Goal: Task Accomplishment & Management: Use online tool/utility

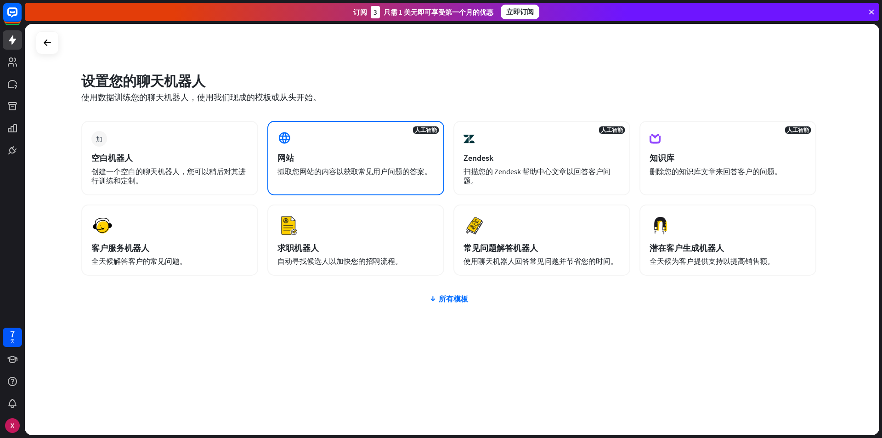
click at [340, 154] on div "网站" at bounding box center [355, 157] width 157 height 11
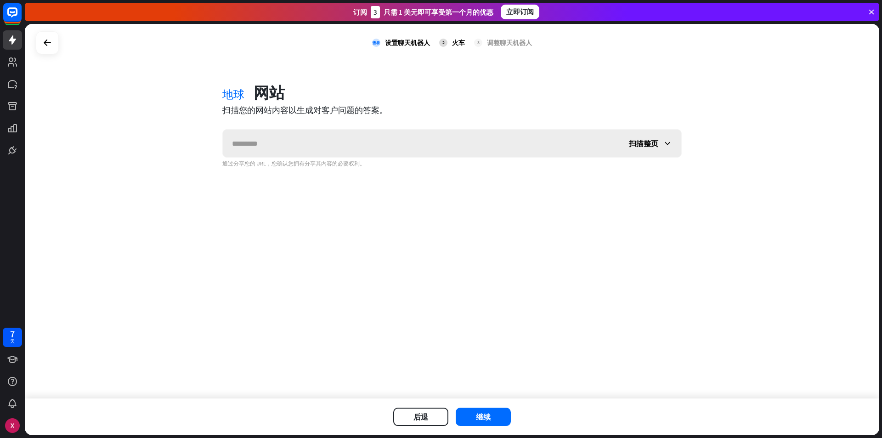
click at [287, 148] on input "text" at bounding box center [421, 144] width 397 height 28
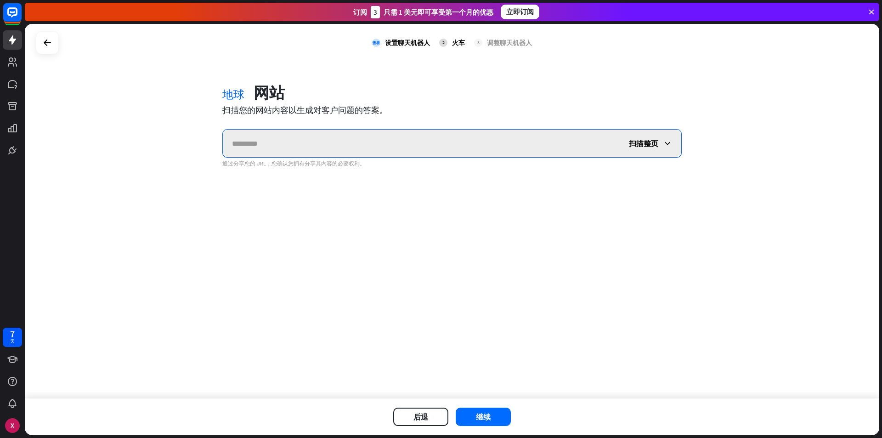
click at [344, 149] on input "text" at bounding box center [421, 144] width 397 height 28
paste input "**********"
type input "**********"
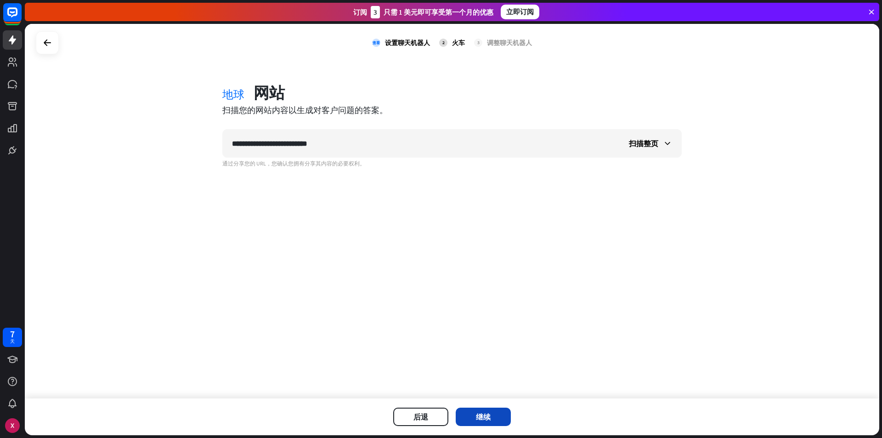
click at [489, 407] on button "继续" at bounding box center [483, 416] width 55 height 18
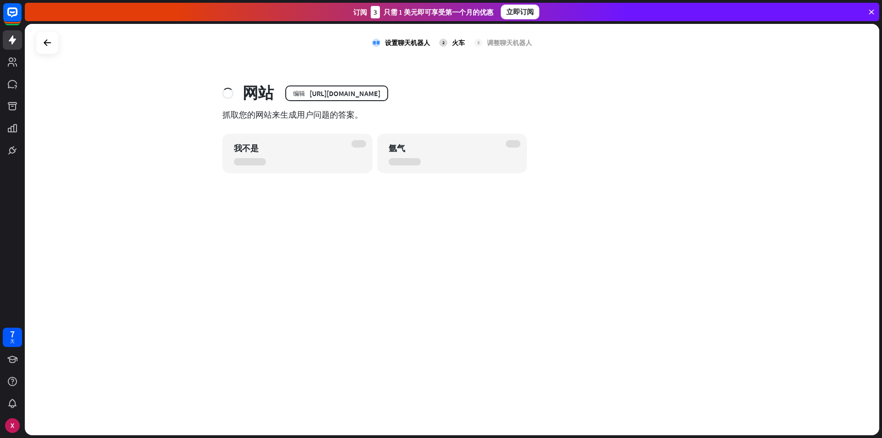
click at [134, 71] on div "查看 设置聊天机器人 2 火车 3 调整聊天机器人 网站 编辑 [URL][DOMAIN_NAME] 抓取您的网站来生成用户问题的答案。 我不是 氩气" at bounding box center [452, 229] width 854 height 411
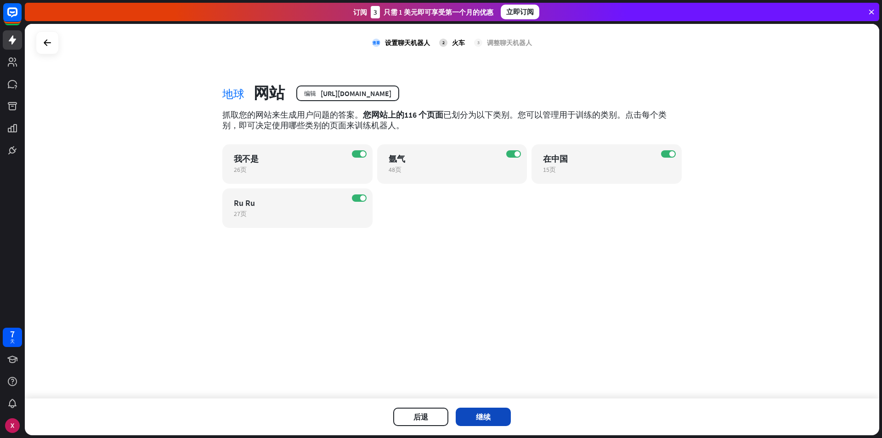
click at [487, 419] on font "继续" at bounding box center [483, 416] width 15 height 9
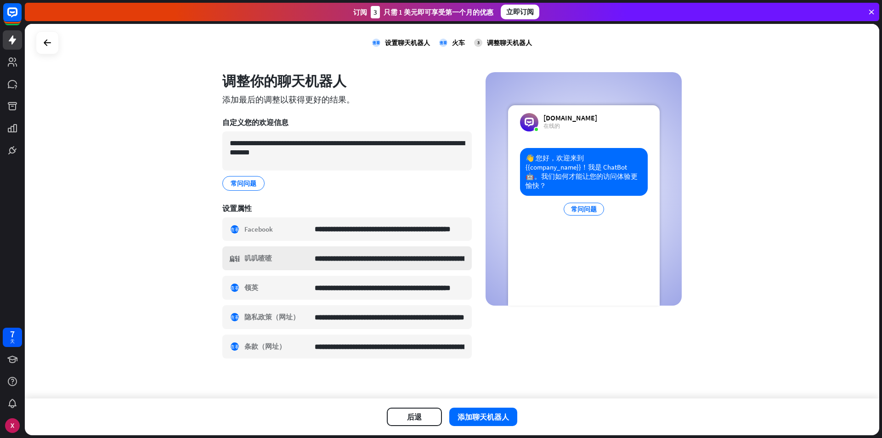
scroll to position [15, 0]
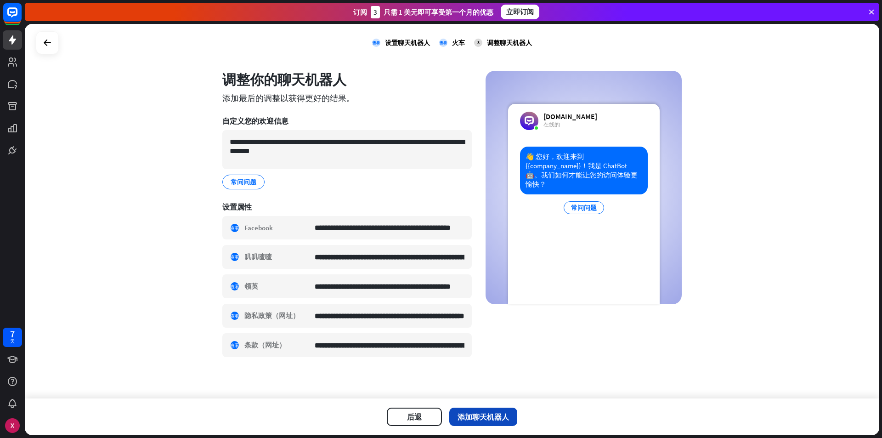
click at [487, 413] on font "添加聊天机器人" at bounding box center [482, 416] width 51 height 9
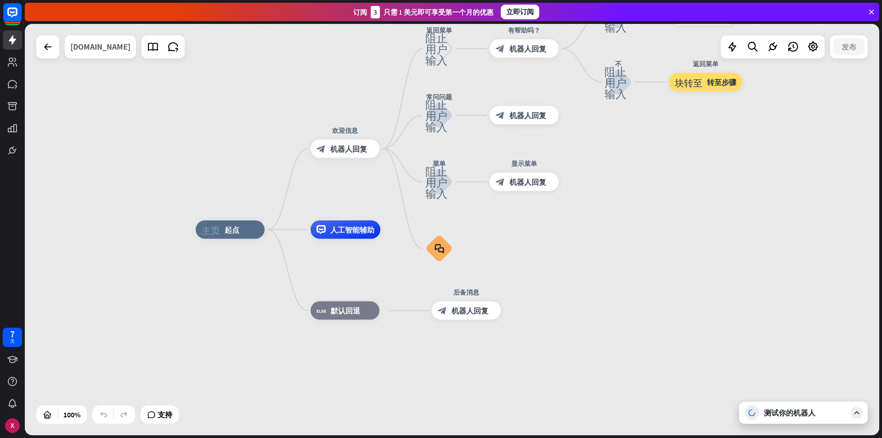
click at [114, 47] on font "[DOMAIN_NAME]" at bounding box center [100, 46] width 60 height 11
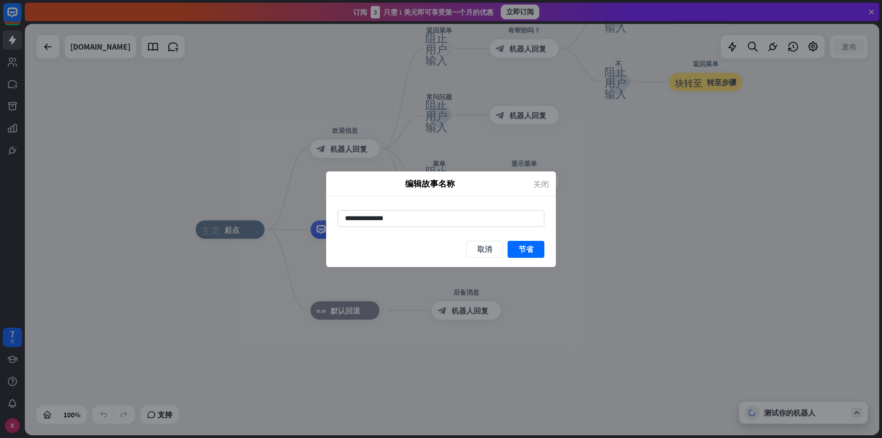
click at [543, 186] on font "关闭" at bounding box center [541, 184] width 16 height 8
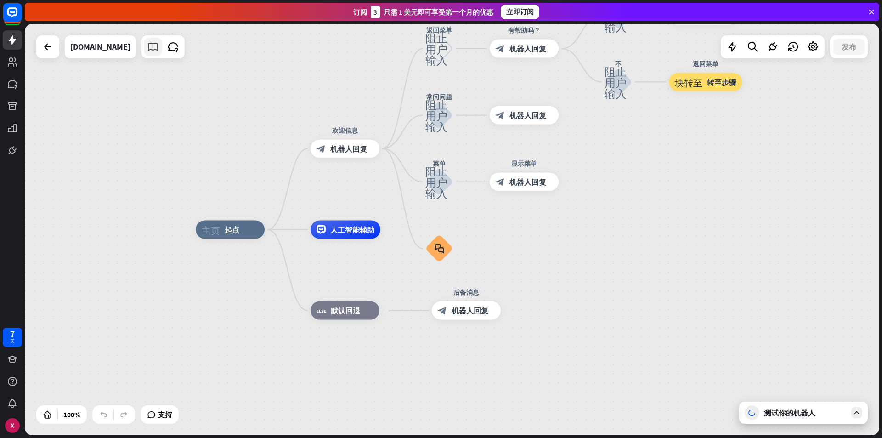
click at [159, 50] on icon at bounding box center [153, 47] width 12 height 12
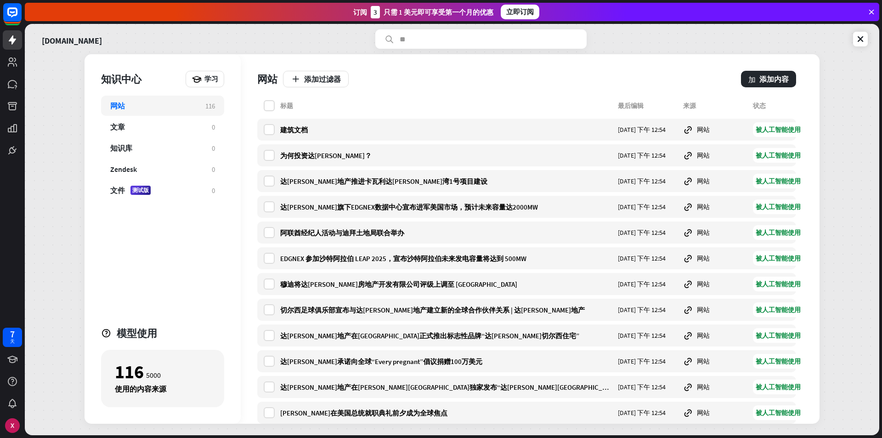
drag, startPoint x: 285, startPoint y: 130, endPoint x: 455, endPoint y: 95, distance: 173.1
click at [461, 93] on div "网站 添加过滤器 加 添加内容" at bounding box center [526, 77] width 539 height 46
click at [301, 128] on font "建筑文档" at bounding box center [294, 129] width 28 height 9
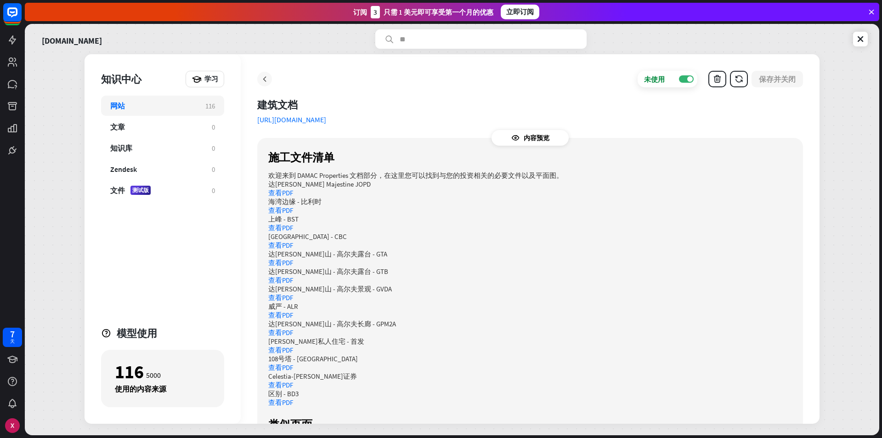
click at [261, 80] on icon at bounding box center [264, 78] width 9 height 9
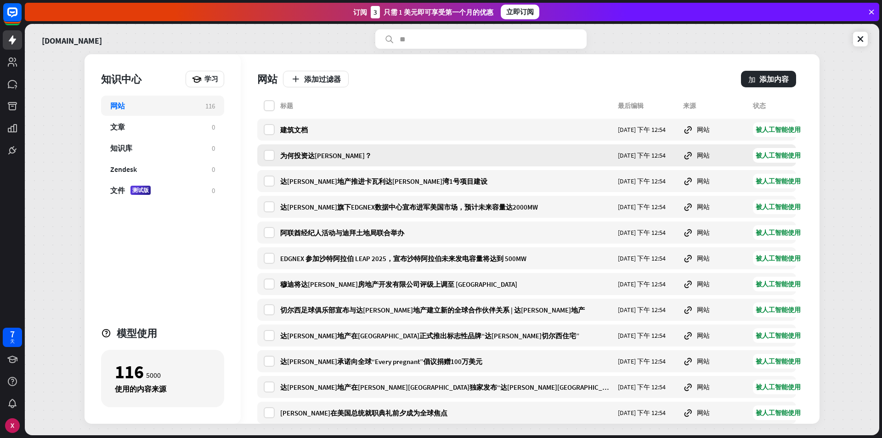
click at [294, 160] on div "为何投资达[PERSON_NAME]？ [DATE] 下午 12:54 网站 被人工智能使用" at bounding box center [526, 155] width 539 height 22
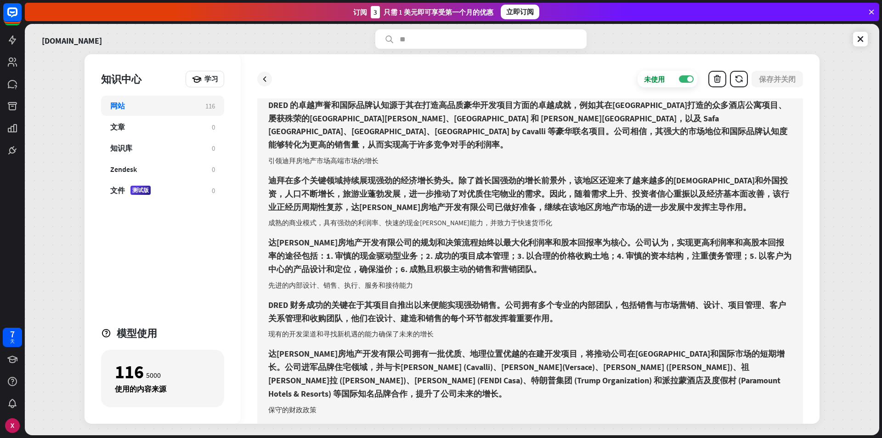
scroll to position [66, 0]
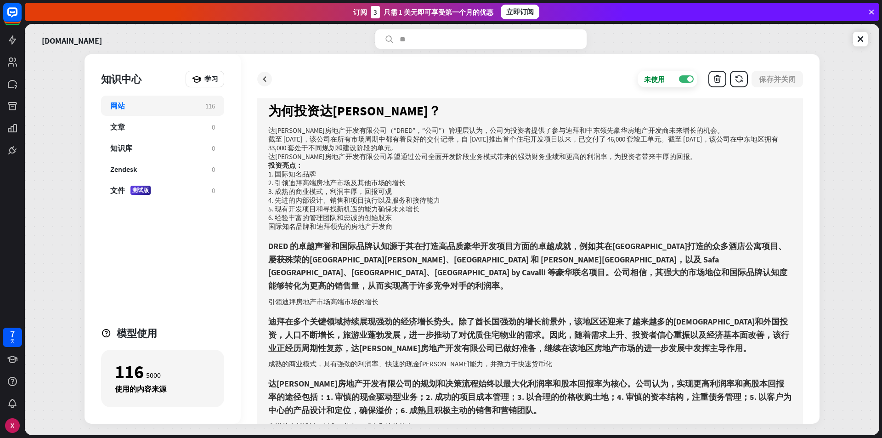
click at [276, 86] on div "未使用 离开 保存并关闭" at bounding box center [530, 79] width 546 height 17
drag, startPoint x: 266, startPoint y: 81, endPoint x: 265, endPoint y: 75, distance: 5.5
click at [266, 83] on icon at bounding box center [264, 78] width 9 height 9
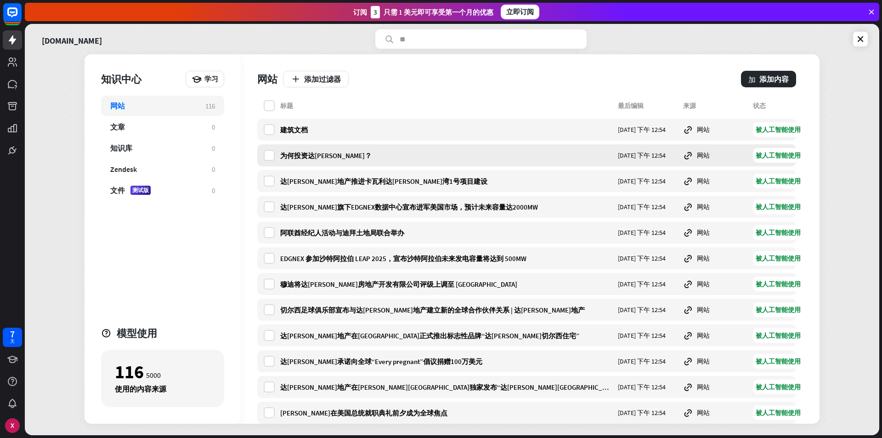
drag, startPoint x: 295, startPoint y: 126, endPoint x: 263, endPoint y: 154, distance: 42.3
click at [263, 154] on div "为何投资达[PERSON_NAME]？ [DATE] 下午 12:54 网站 被人工智能使用" at bounding box center [526, 155] width 539 height 22
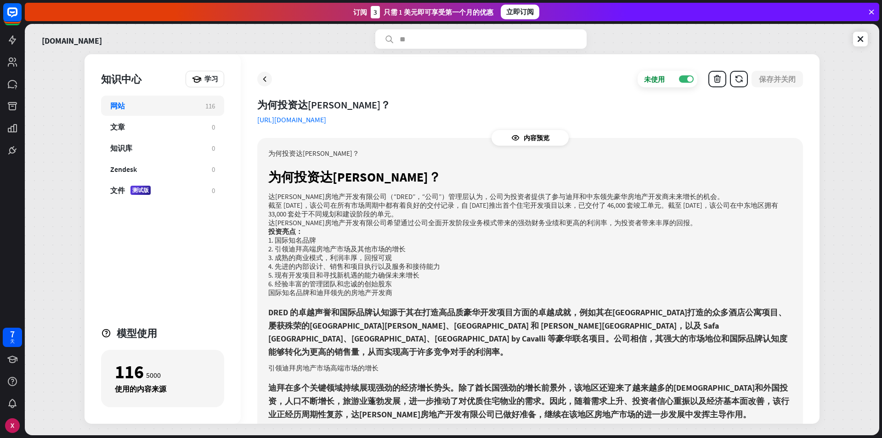
drag, startPoint x: 316, startPoint y: 170, endPoint x: 428, endPoint y: 214, distance: 121.1
click at [428, 214] on div "未使用 离开 保存并关闭 为何投资达[PERSON_NAME]？ [URL][DOMAIN_NAME] 内容预览 为何投资达[PERSON_NAME]？ 为何…" at bounding box center [530, 238] width 579 height 369
drag, startPoint x: 350, startPoint y: 212, endPoint x: 531, endPoint y: 112, distance: 206.6
click at [529, 114] on div "为何投资达[PERSON_NAME]？ [URL][DOMAIN_NAME] 内容预览 为何投资达[PERSON_NAME]？ 为何投资达[PERSON_NA…" at bounding box center [530, 260] width 546 height 325
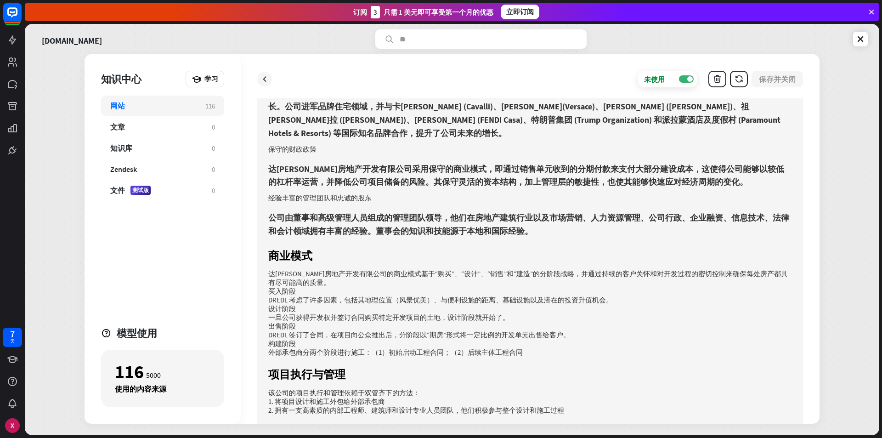
scroll to position [204, 0]
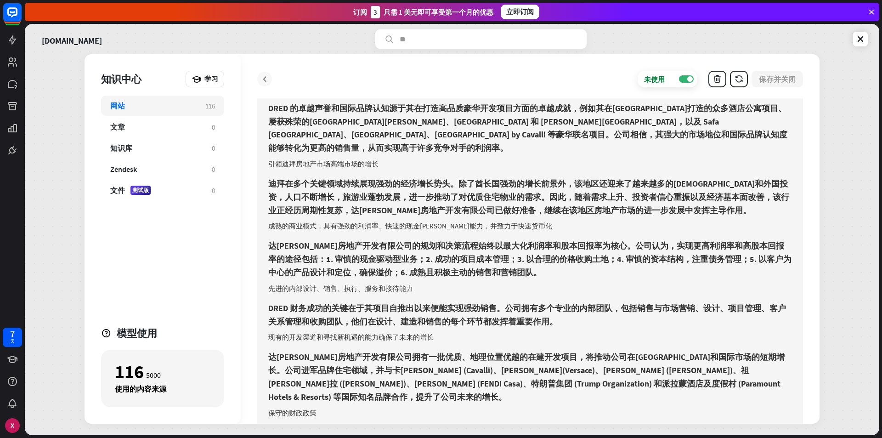
click at [263, 82] on icon at bounding box center [264, 78] width 9 height 9
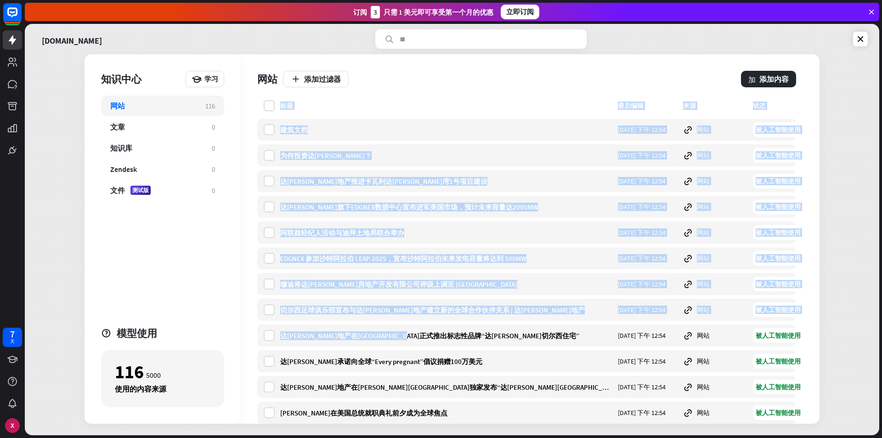
drag, startPoint x: 259, startPoint y: 100, endPoint x: 569, endPoint y: 347, distance: 396.5
click at [524, 283] on div "穆迪将达[PERSON_NAME]房地产开发有限公司评级上调至 [GEOGRAPHIC_DATA]" at bounding box center [446, 284] width 332 height 9
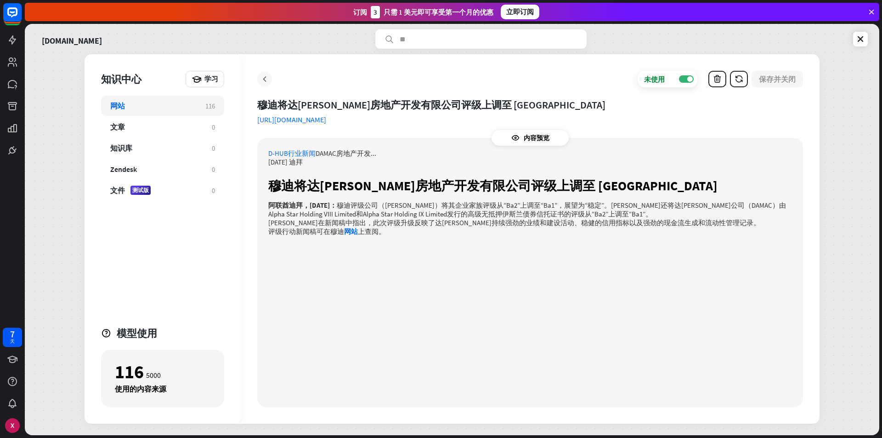
click at [268, 76] on icon at bounding box center [264, 78] width 9 height 9
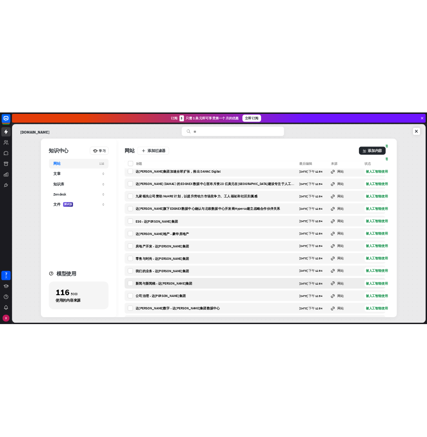
scroll to position [2695, 0]
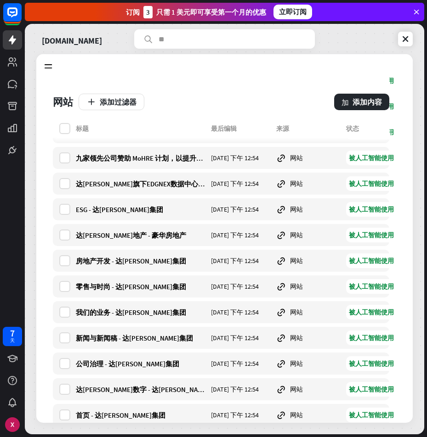
click at [383, 45] on div "[DOMAIN_NAME]" at bounding box center [224, 38] width 376 height 19
click at [53, 67] on icon at bounding box center [48, 66] width 10 height 10
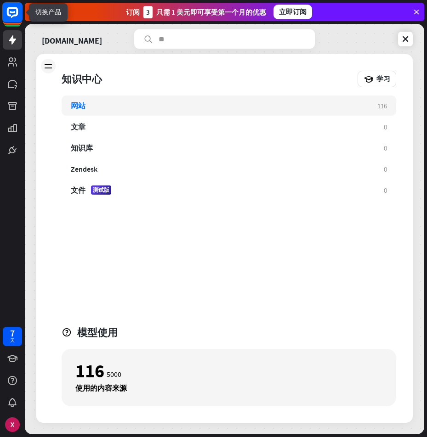
click at [17, 10] on icon at bounding box center [12, 12] width 11 height 11
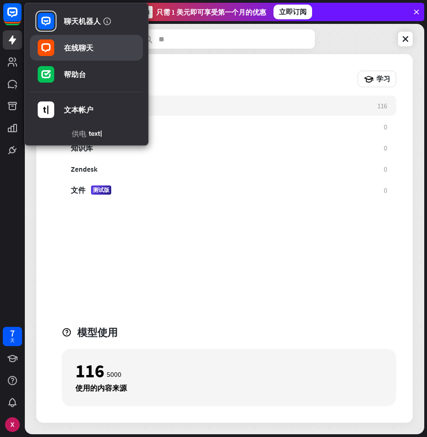
click at [74, 49] on font "在线聊天" at bounding box center [78, 47] width 29 height 9
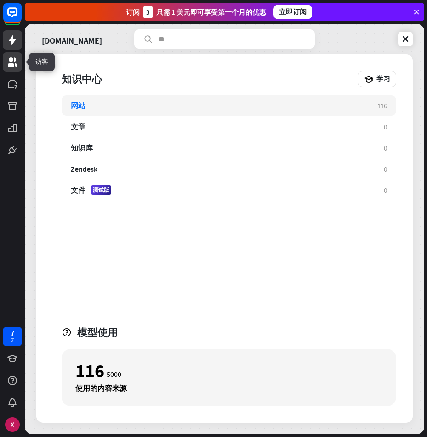
click at [9, 58] on icon at bounding box center [12, 61] width 11 height 11
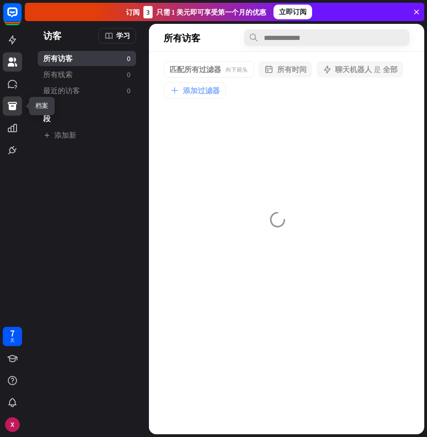
click at [17, 106] on icon at bounding box center [12, 106] width 11 height 11
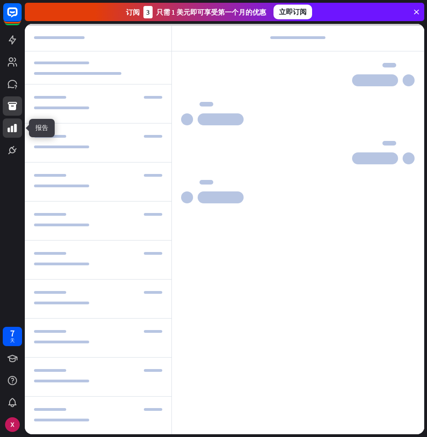
click at [17, 132] on icon at bounding box center [12, 128] width 11 height 11
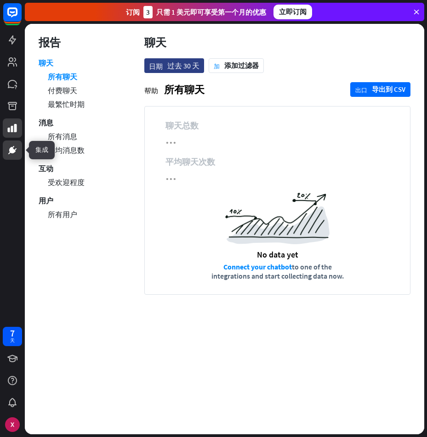
click at [18, 149] on link at bounding box center [12, 150] width 19 height 19
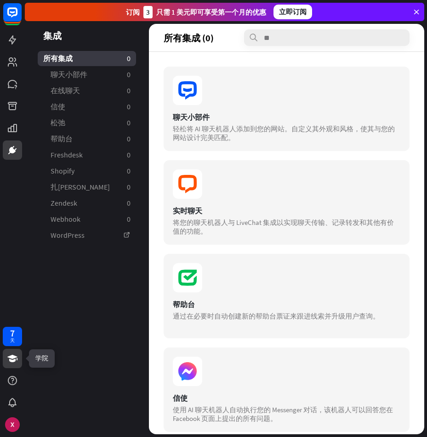
click at [12, 357] on icon at bounding box center [12, 358] width 10 height 7
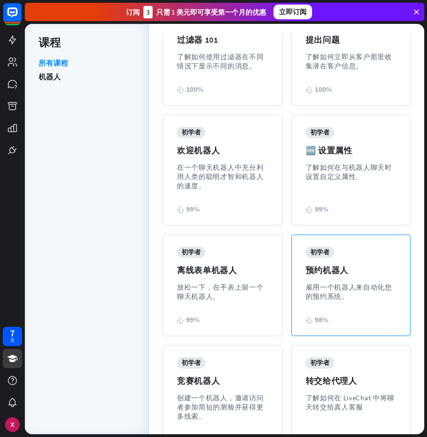
scroll to position [304, 0]
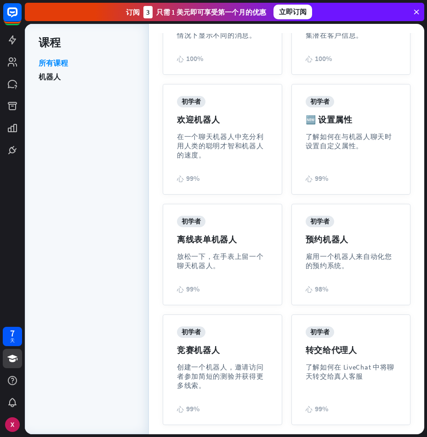
click at [2, 389] on div "7 天" at bounding box center [12, 379] width 25 height 110
click at [8, 132] on icon at bounding box center [12, 128] width 11 height 11
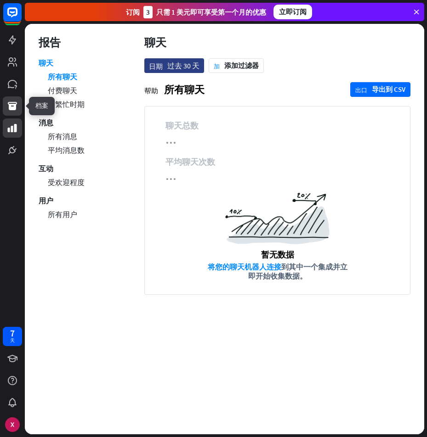
drag, startPoint x: 17, startPoint y: 108, endPoint x: 18, endPoint y: 98, distance: 10.6
click at [17, 108] on icon at bounding box center [12, 106] width 11 height 11
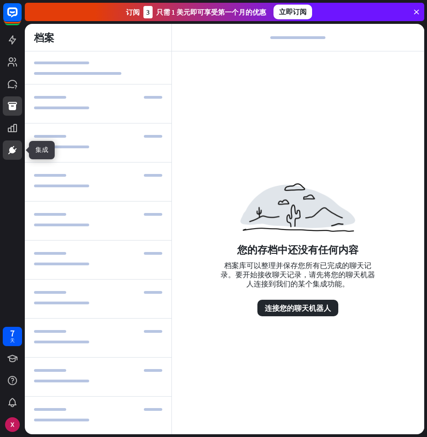
click at [6, 146] on link at bounding box center [12, 150] width 19 height 19
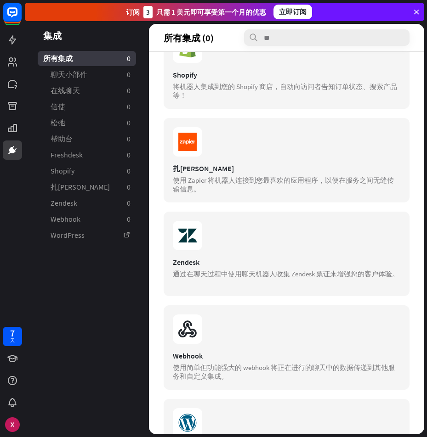
scroll to position [530, 0]
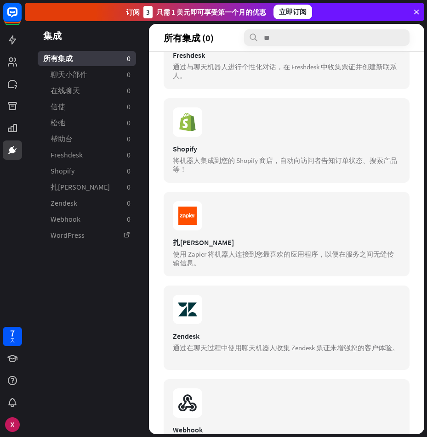
drag, startPoint x: 205, startPoint y: 38, endPoint x: 167, endPoint y: 38, distance: 37.7
click at [203, 39] on font "所有集成 (0)" at bounding box center [188, 37] width 50 height 11
click at [94, 208] on link "Zendesk 0" at bounding box center [87, 203] width 98 height 15
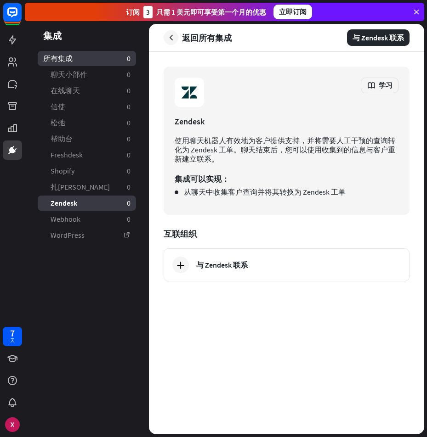
click at [72, 60] on font "所有集成" at bounding box center [57, 58] width 29 height 9
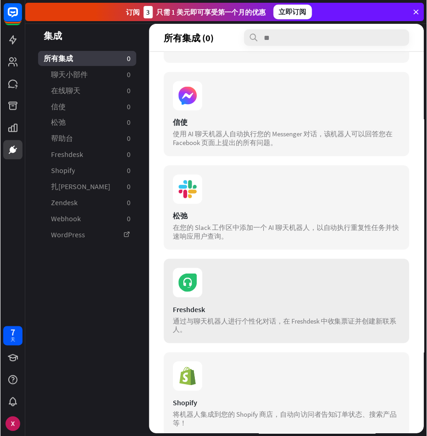
scroll to position [668, 0]
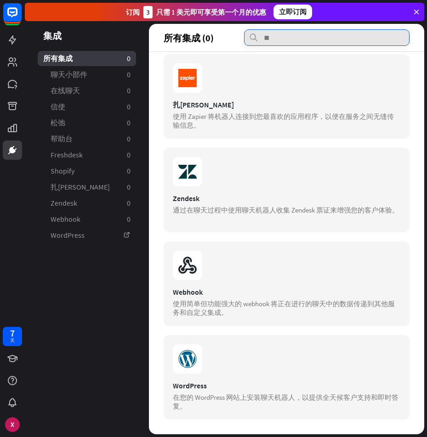
click at [296, 38] on input "text" at bounding box center [326, 37] width 165 height 17
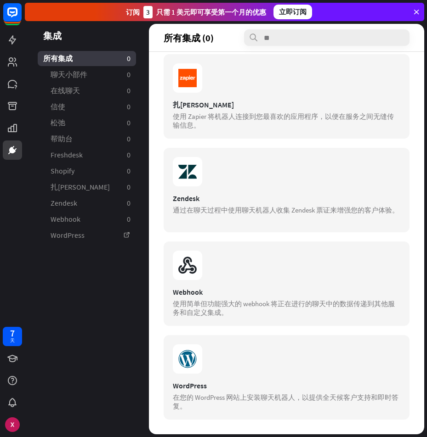
click at [203, 38] on font "所有集成 (0)" at bounding box center [188, 37] width 50 height 11
click at [10, 12] on icon at bounding box center [13, 12] width 6 height 2
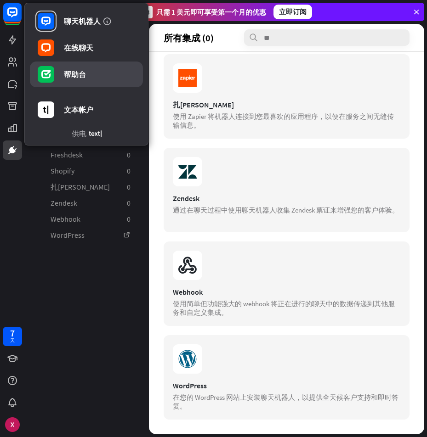
click at [62, 78] on link "帮助台" at bounding box center [86, 75] width 113 height 26
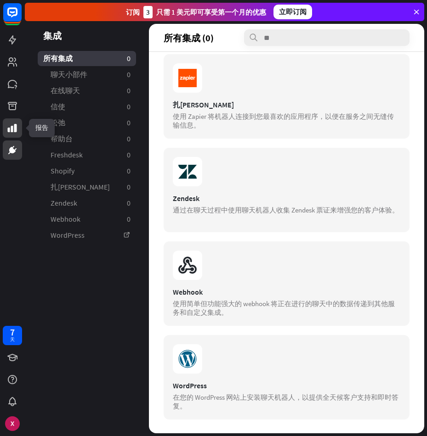
click at [13, 135] on link at bounding box center [12, 127] width 19 height 19
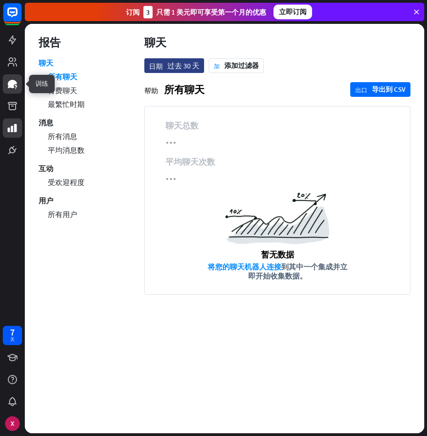
click at [14, 77] on link at bounding box center [12, 83] width 19 height 19
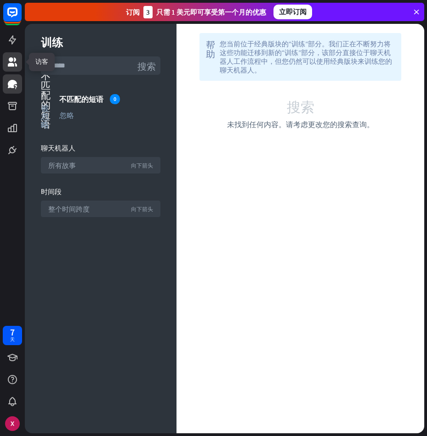
click at [14, 61] on icon at bounding box center [12, 61] width 9 height 9
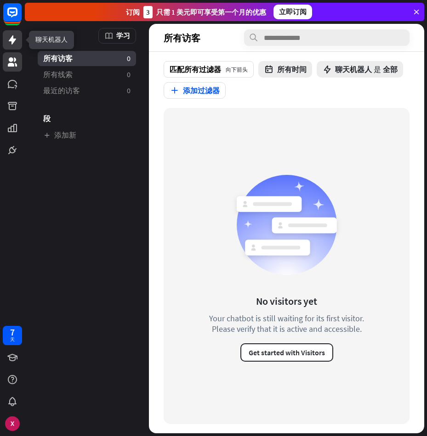
click at [15, 47] on link at bounding box center [12, 39] width 19 height 19
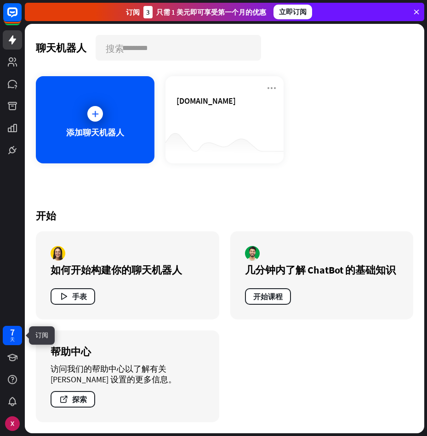
click at [17, 332] on div "7 天" at bounding box center [12, 335] width 19 height 19
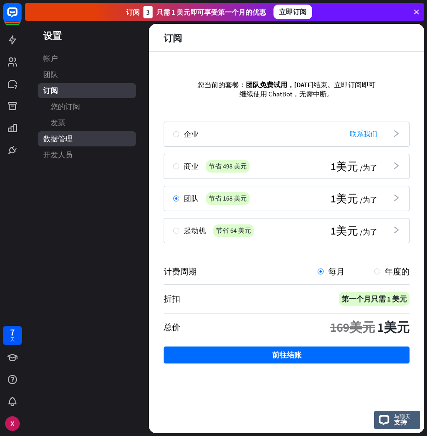
click at [47, 143] on span "数据管理" at bounding box center [57, 139] width 29 height 10
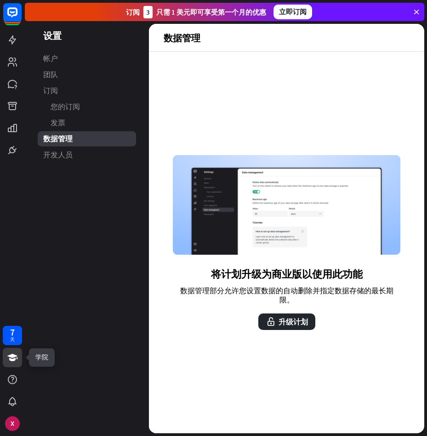
click at [13, 351] on link at bounding box center [12, 357] width 19 height 19
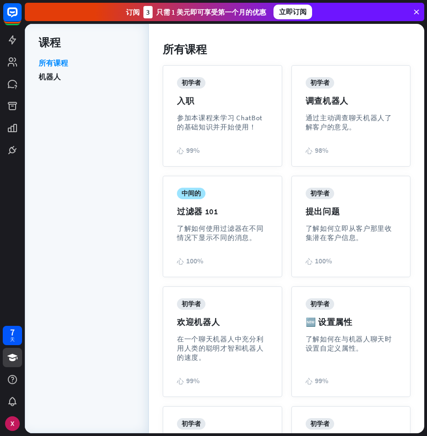
scroll to position [230, 0]
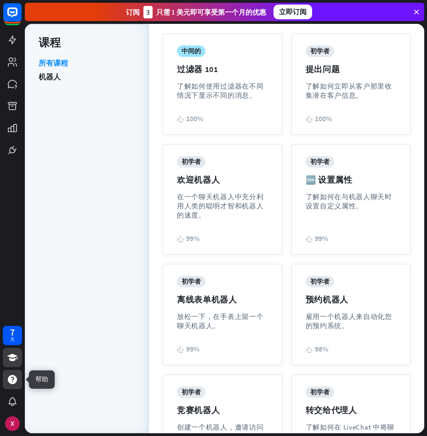
click at [15, 383] on icon at bounding box center [12, 379] width 9 height 9
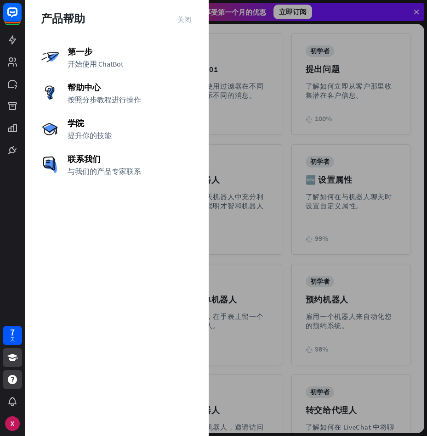
click at [121, 81] on div "第一步 开始使用 ChatBot 帮助中心 按照分步教程进行操作 学院 提升你的技能 联系我们 与我们的产品专家联系" at bounding box center [117, 111] width 152 height 130
click at [118, 92] on div "帮助中心 按照分步教程进行操作" at bounding box center [117, 93] width 152 height 22
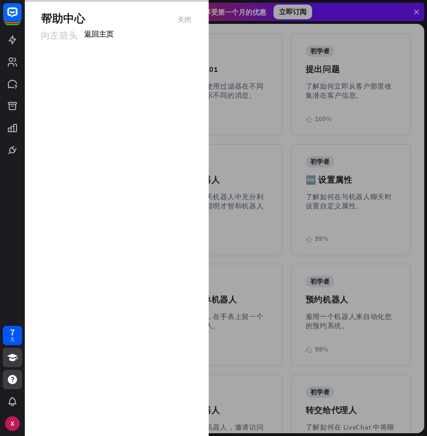
click at [90, 30] on font "返回主页" at bounding box center [98, 33] width 29 height 9
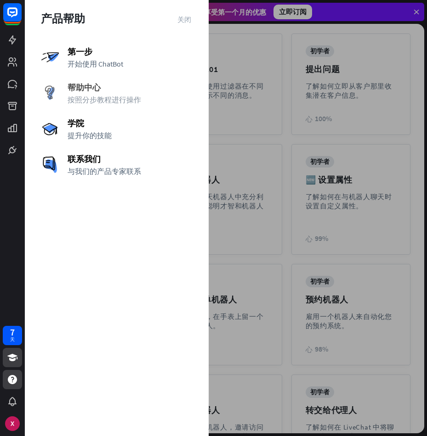
click at [98, 99] on font "按照分步教程进行操作" at bounding box center [104, 99] width 73 height 9
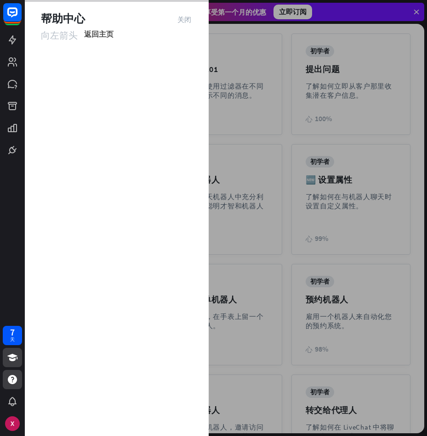
click at [68, 36] on font "向左箭头" at bounding box center [59, 34] width 37 height 9
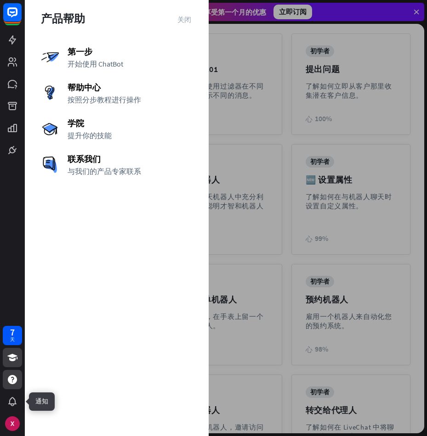
drag, startPoint x: 11, startPoint y: 397, endPoint x: 7, endPoint y: 374, distance: 23.4
click at [0, 0] on icon at bounding box center [0, 0] width 0 height 0
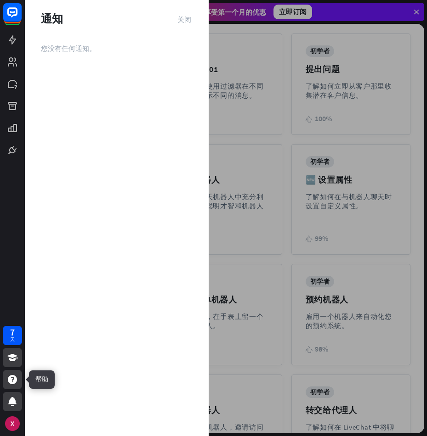
click at [9, 375] on icon at bounding box center [12, 379] width 11 height 11
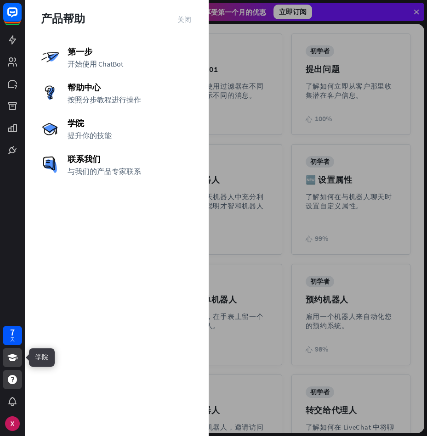
click at [14, 357] on icon at bounding box center [12, 357] width 10 height 7
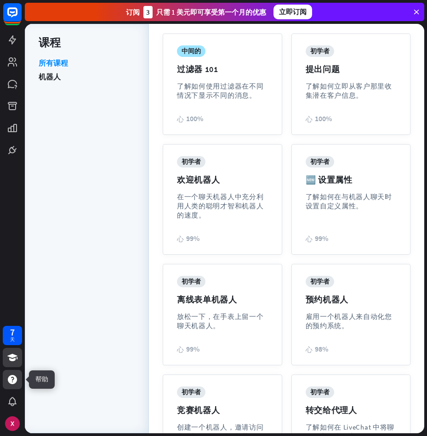
click at [11, 382] on icon at bounding box center [12, 379] width 9 height 9
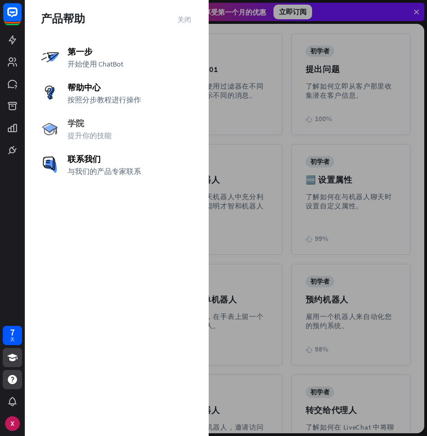
click at [92, 128] on span "学院" at bounding box center [130, 123] width 125 height 11
